Goal: Information Seeking & Learning: Check status

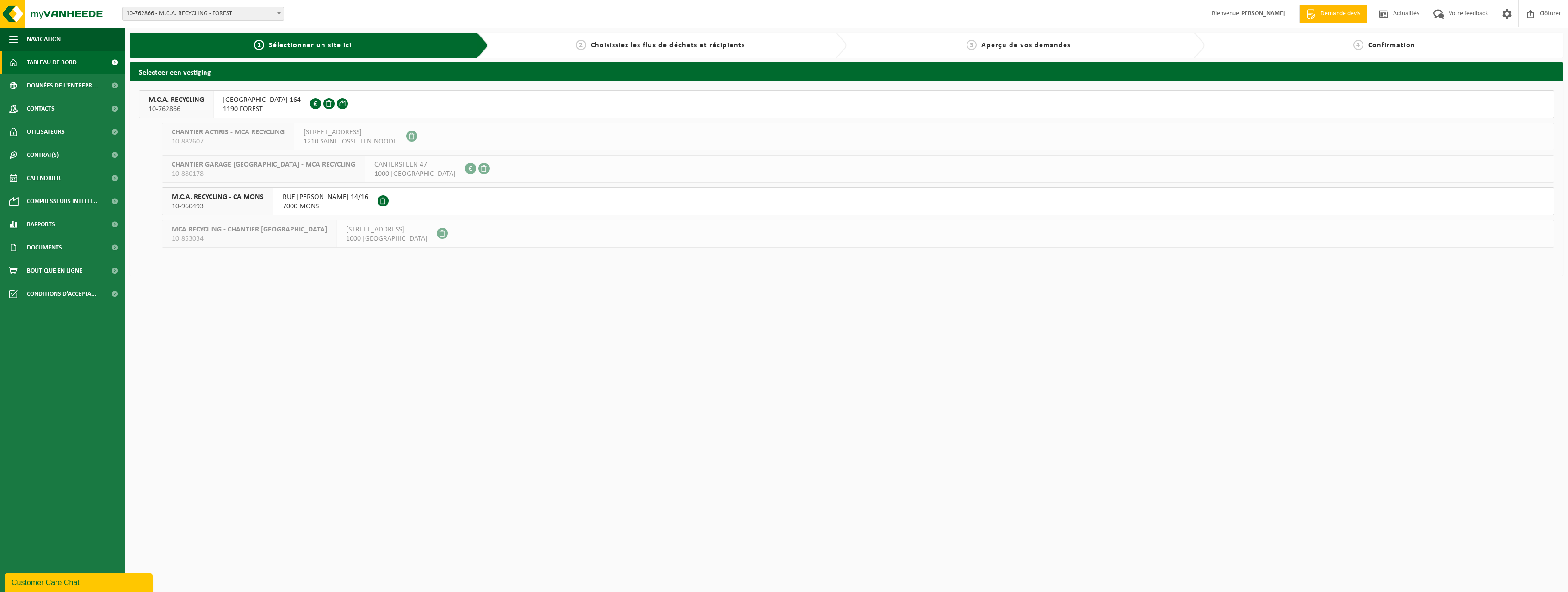
click at [50, 62] on span "Tableau de bord" at bounding box center [52, 63] width 50 height 23
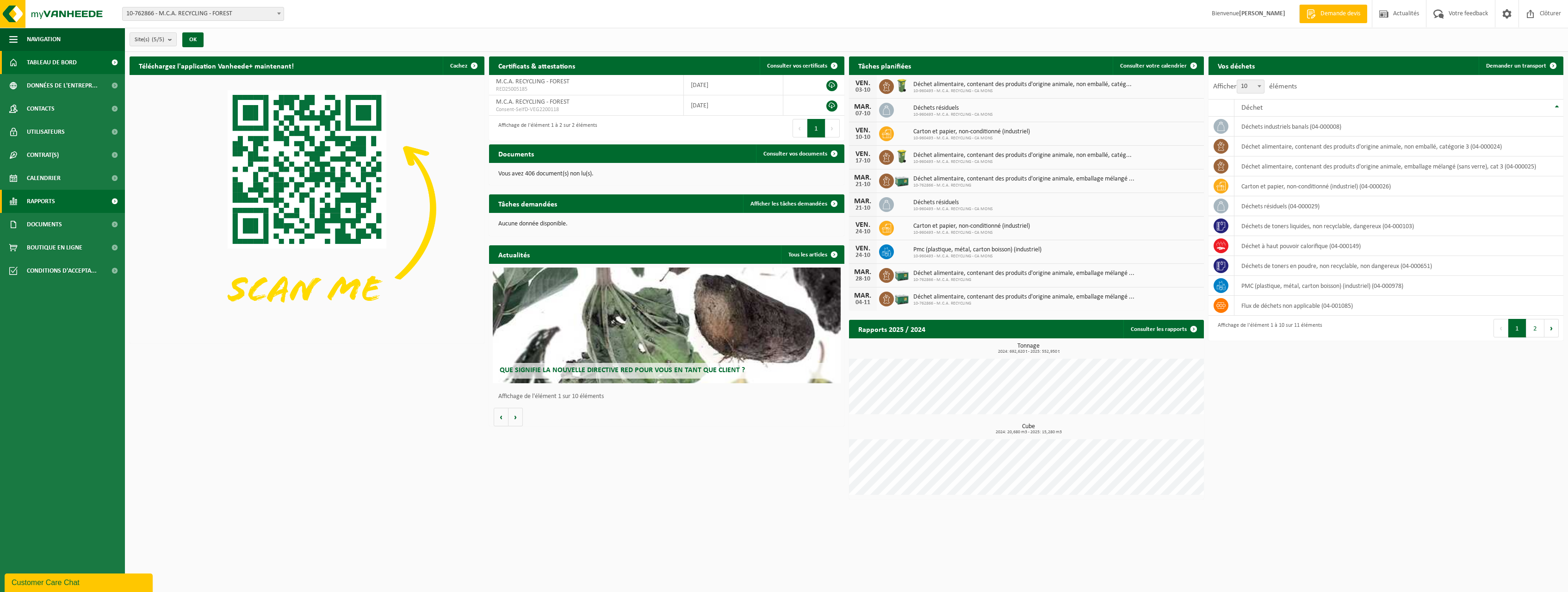
click at [60, 203] on link "Rapports" at bounding box center [62, 202] width 125 height 23
click at [66, 225] on span "Sous forme de graphique" at bounding box center [62, 224] width 69 height 18
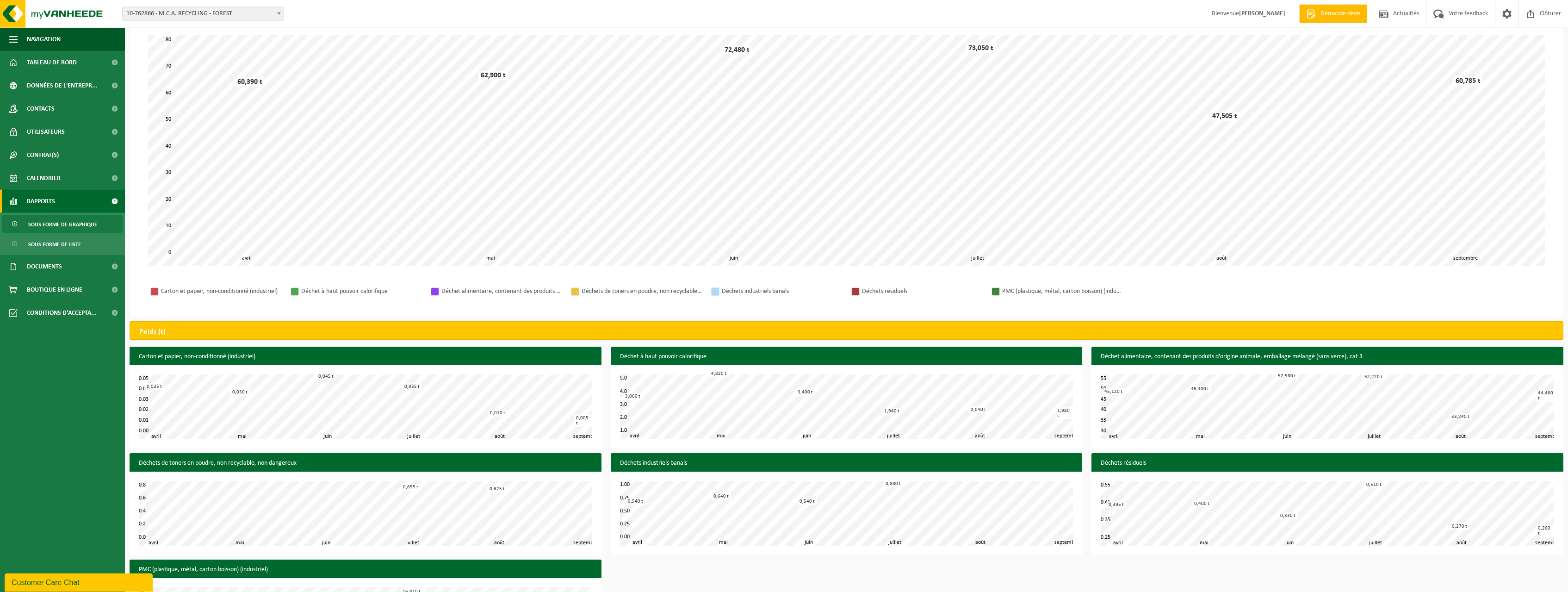
scroll to position [135, 0]
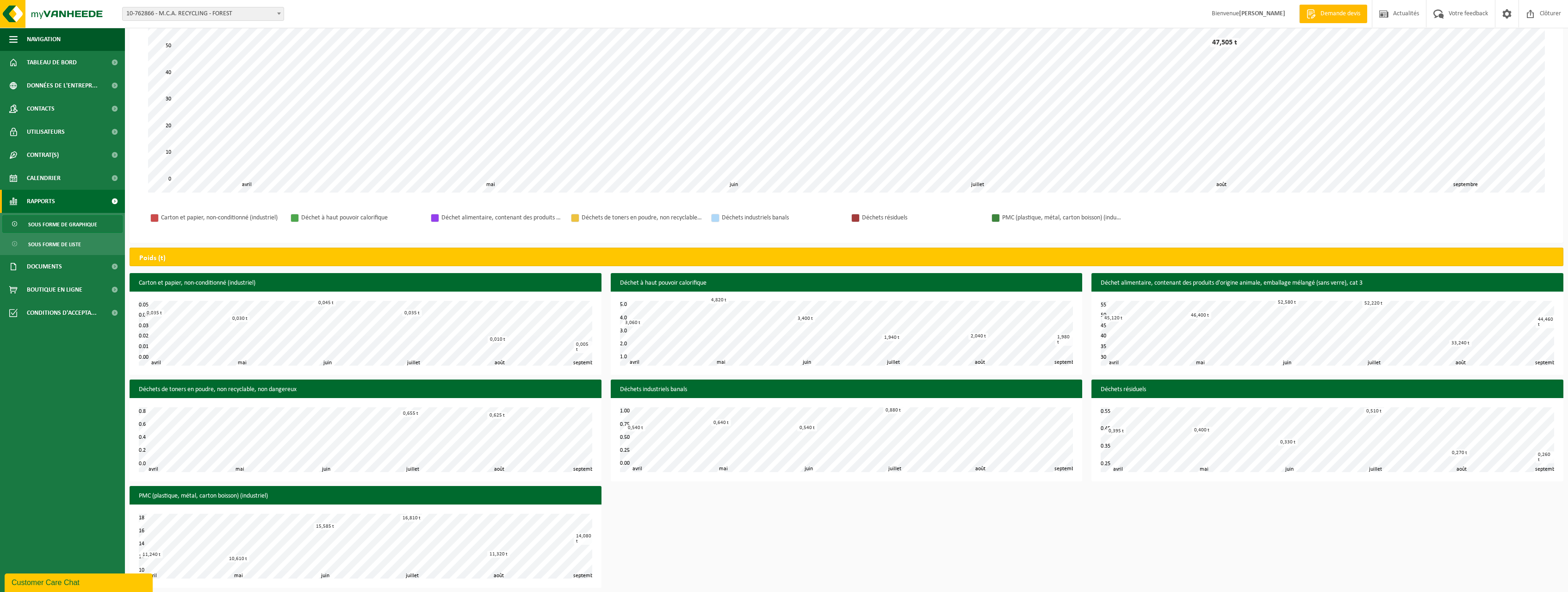
click at [717, 514] on div "Carton et papier, non-conditionné (industriel) mai juin juillet août avril sept…" at bounding box center [846, 432] width 1443 height 319
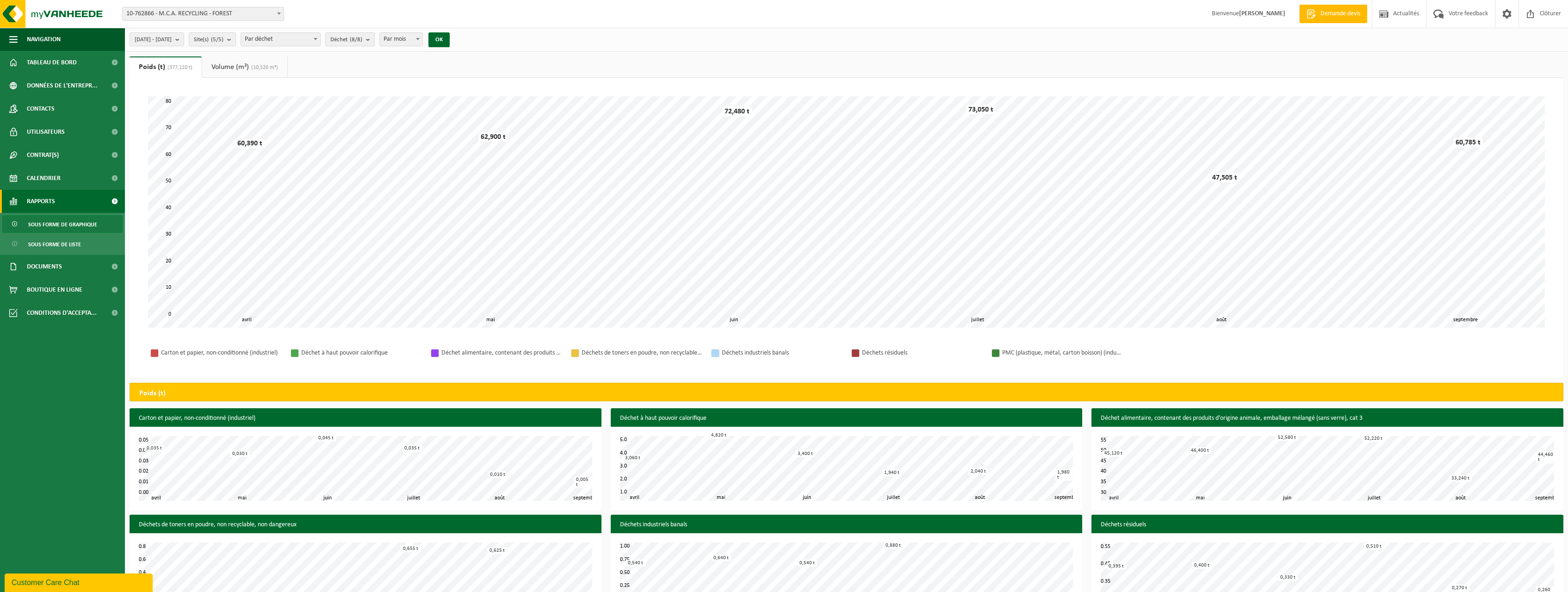
click at [269, 71] on span "(10,520 m³)" at bounding box center [264, 67] width 29 height 5
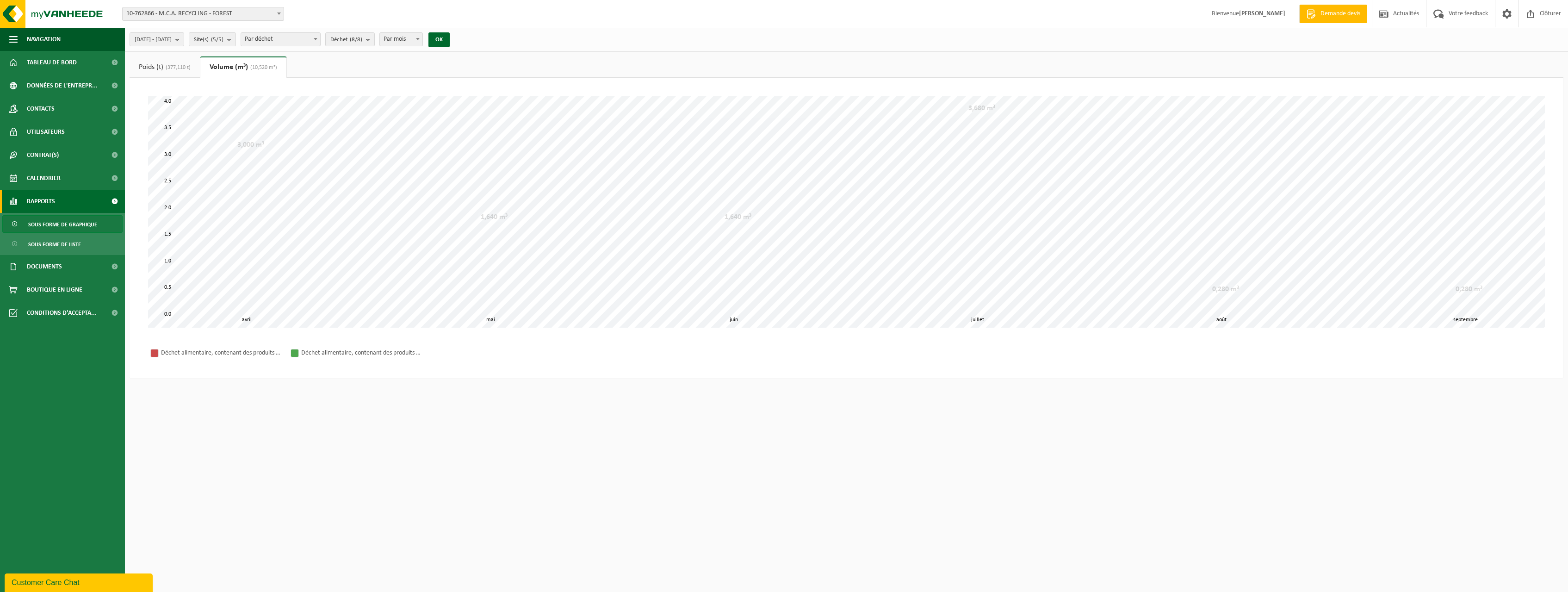
click at [195, 65] on link "Poids (t) (377,110 t)" at bounding box center [165, 67] width 71 height 21
